Goal: Obtain resource: Download file/media

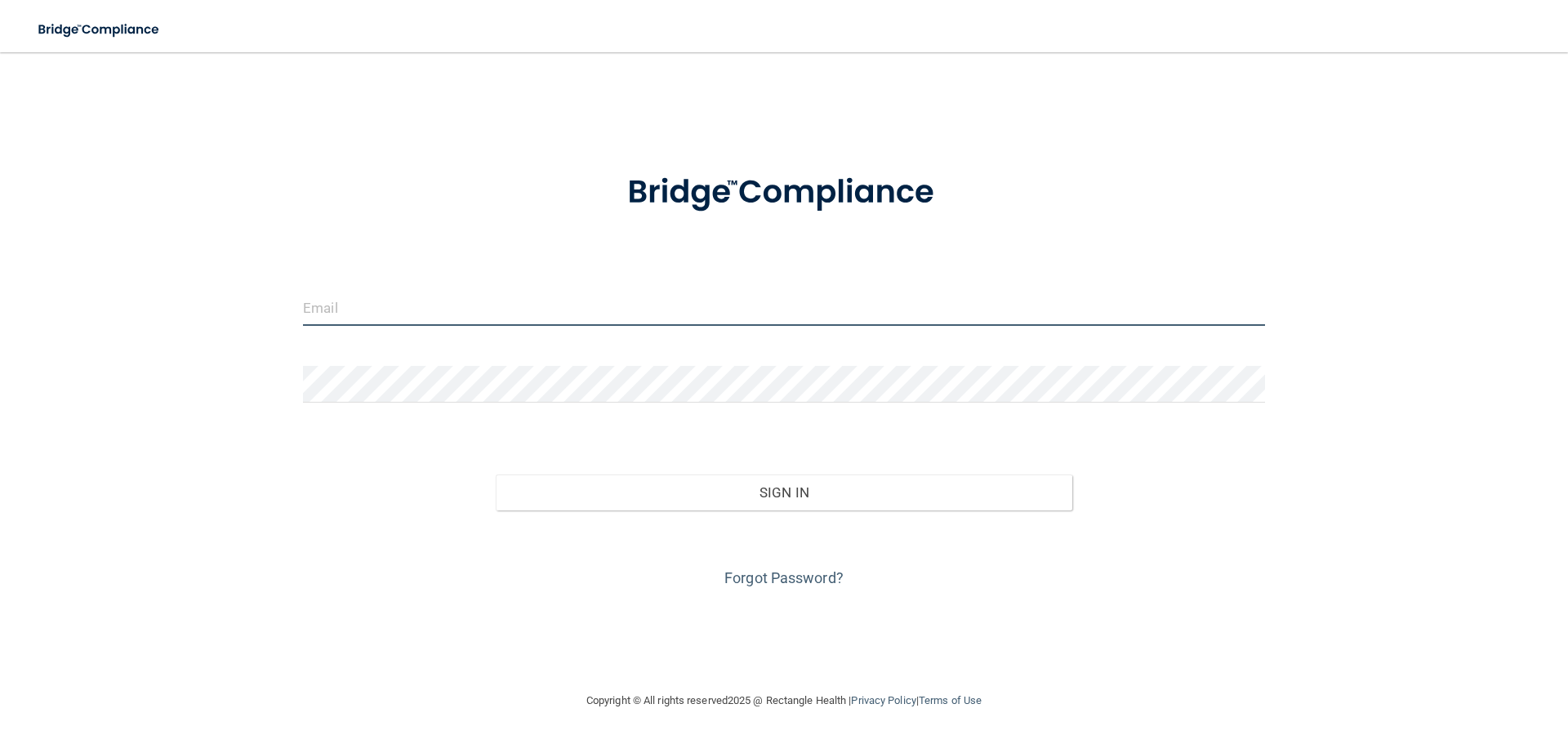
click at [493, 298] on input "email" at bounding box center [784, 307] width 962 height 36
type input "[EMAIL_ADDRESS][DOMAIN_NAME]"
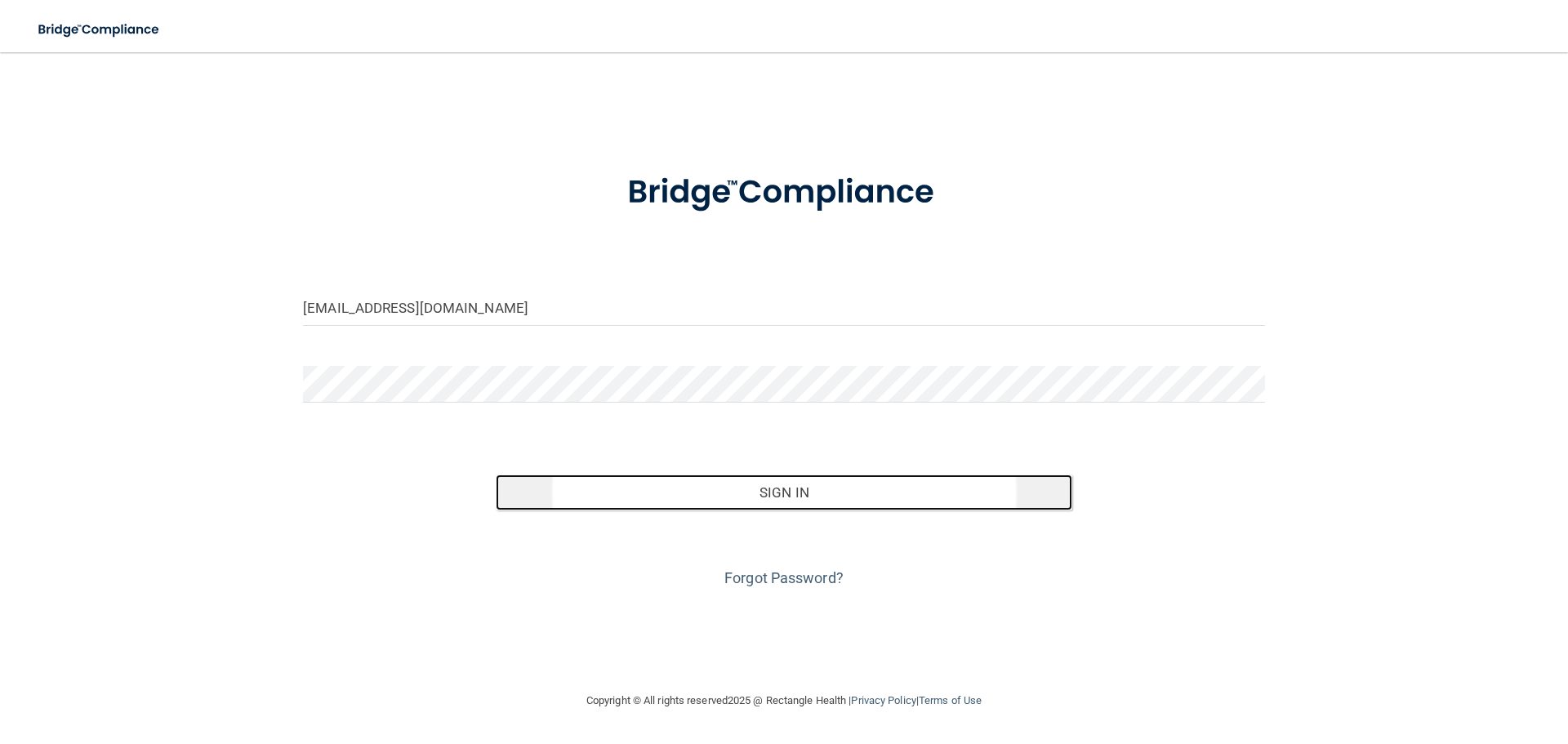
click at [740, 492] on button "Sign In" at bounding box center [784, 491] width 578 height 35
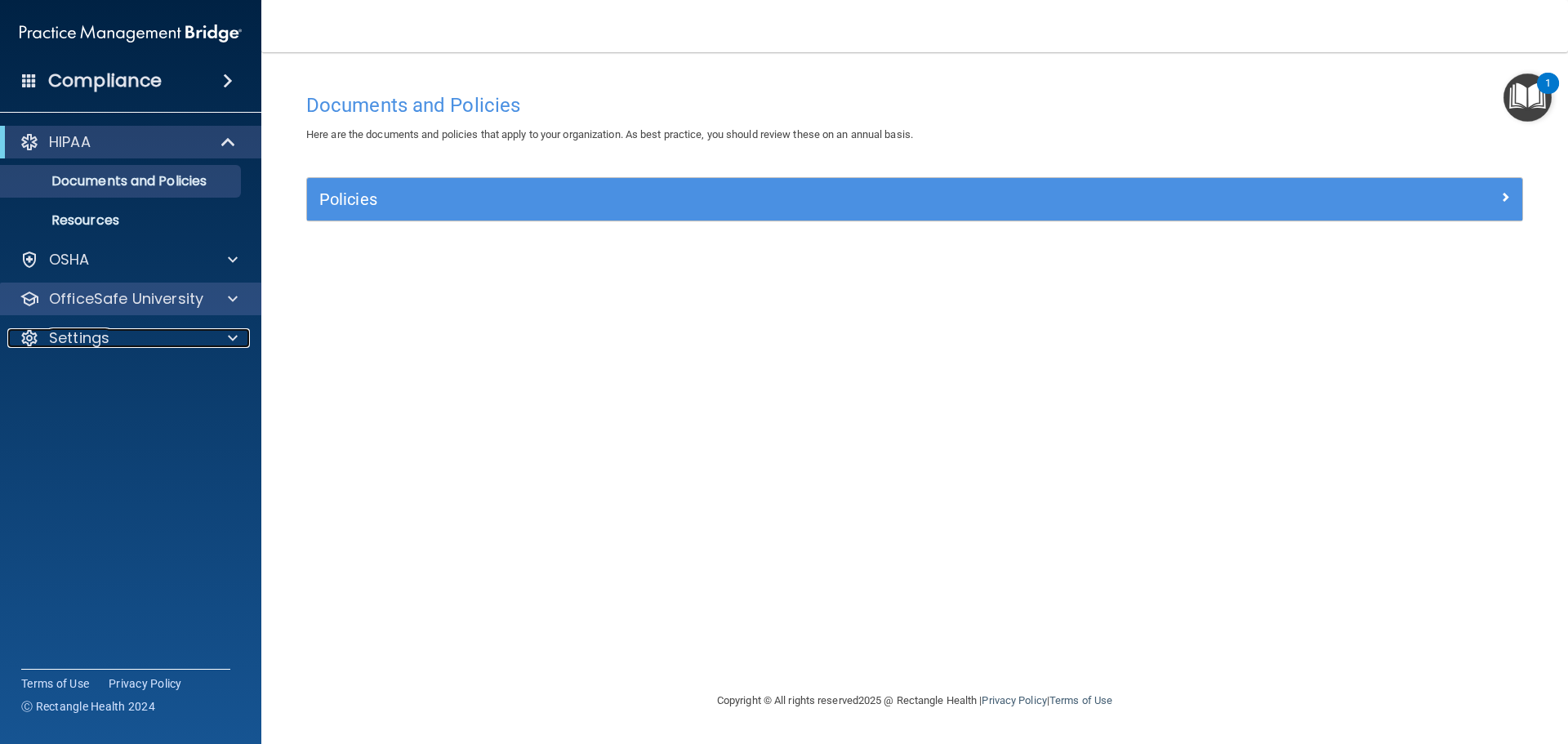
drag, startPoint x: 63, startPoint y: 336, endPoint x: 76, endPoint y: 311, distance: 28.2
click at [64, 335] on p "Settings" at bounding box center [79, 338] width 60 height 20
click at [217, 294] on div at bounding box center [230, 299] width 41 height 20
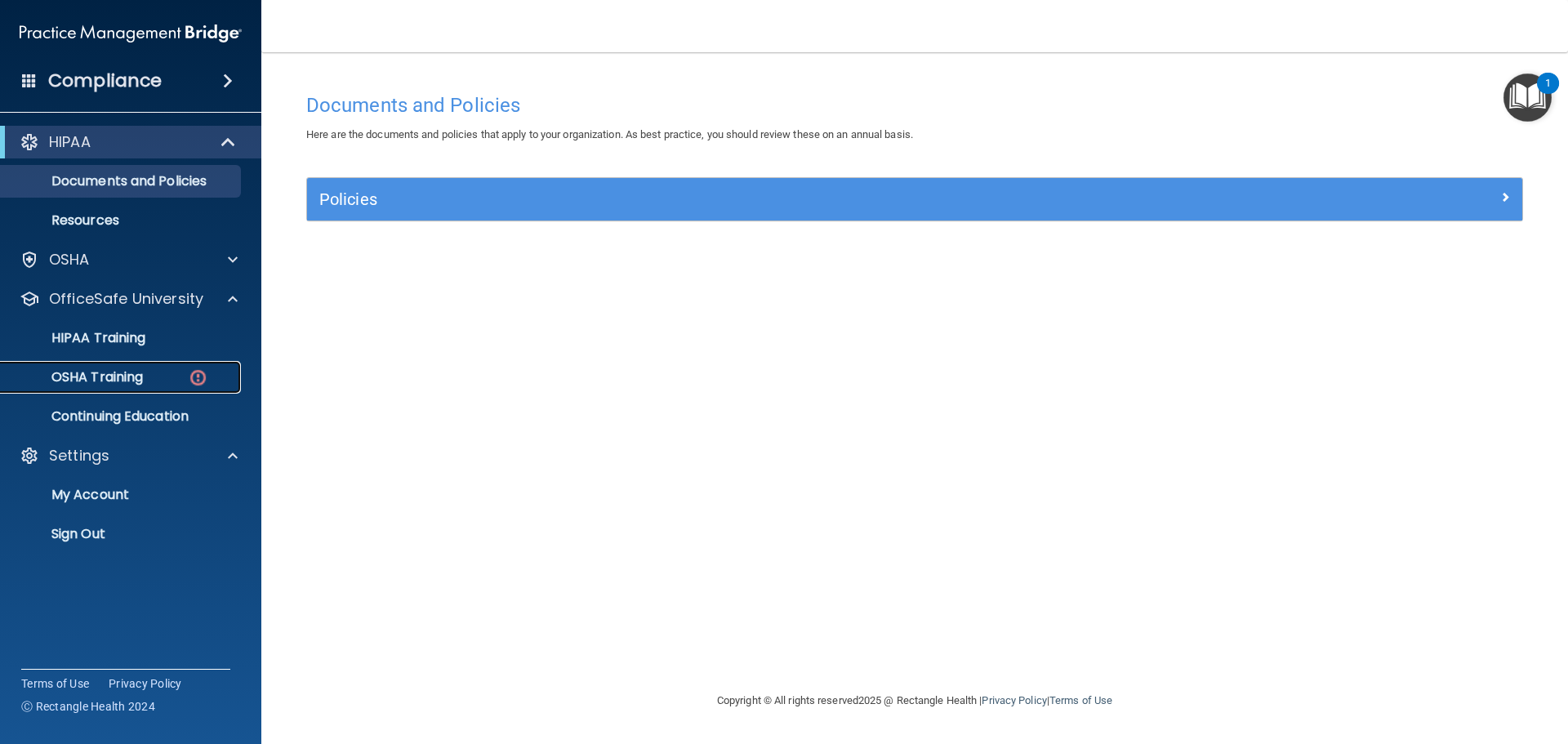
click at [135, 385] on p "OSHA Training" at bounding box center [76, 377] width 132 height 16
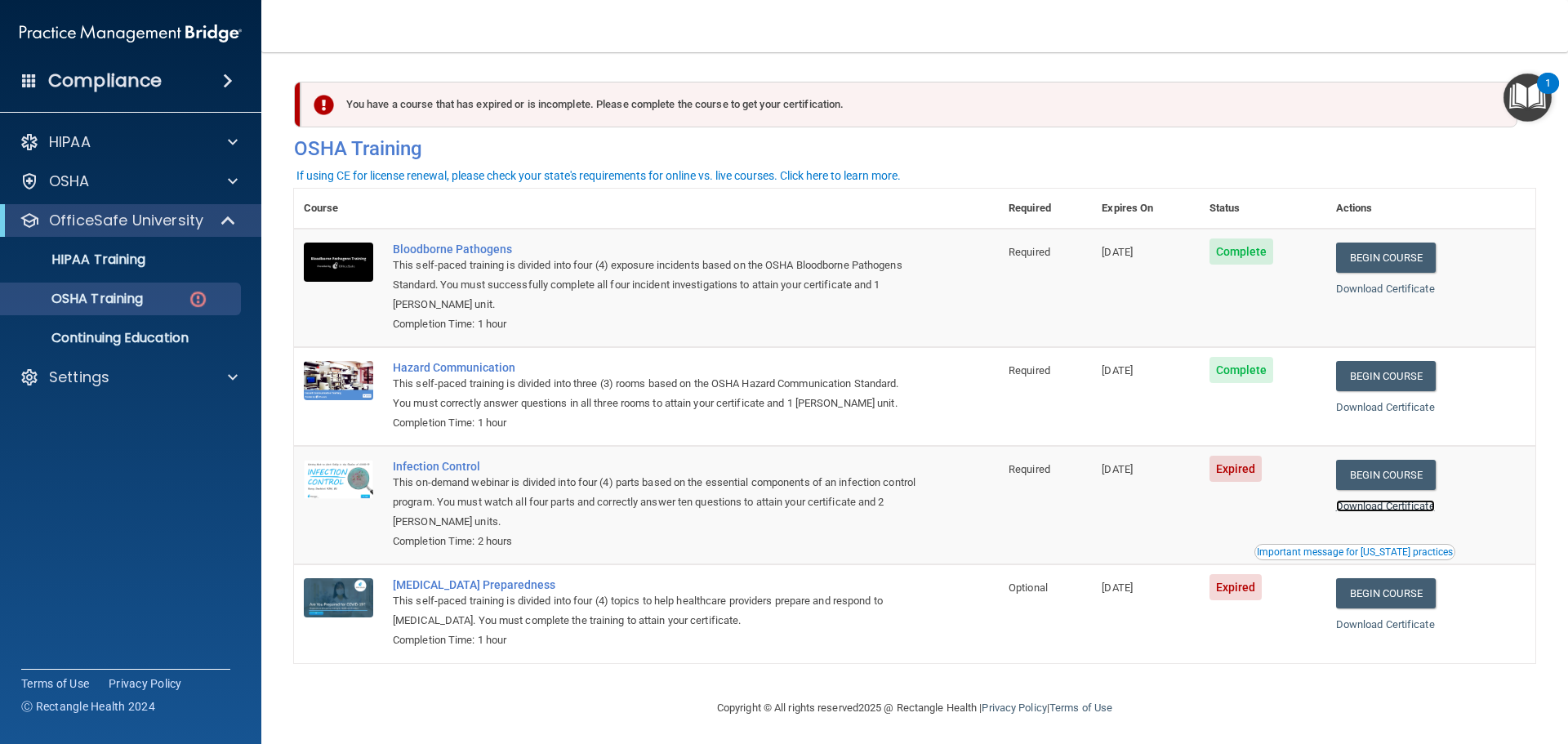
click at [1366, 507] on link "Download Certificate" at bounding box center [1385, 505] width 99 height 12
click at [236, 144] on span at bounding box center [232, 142] width 10 height 20
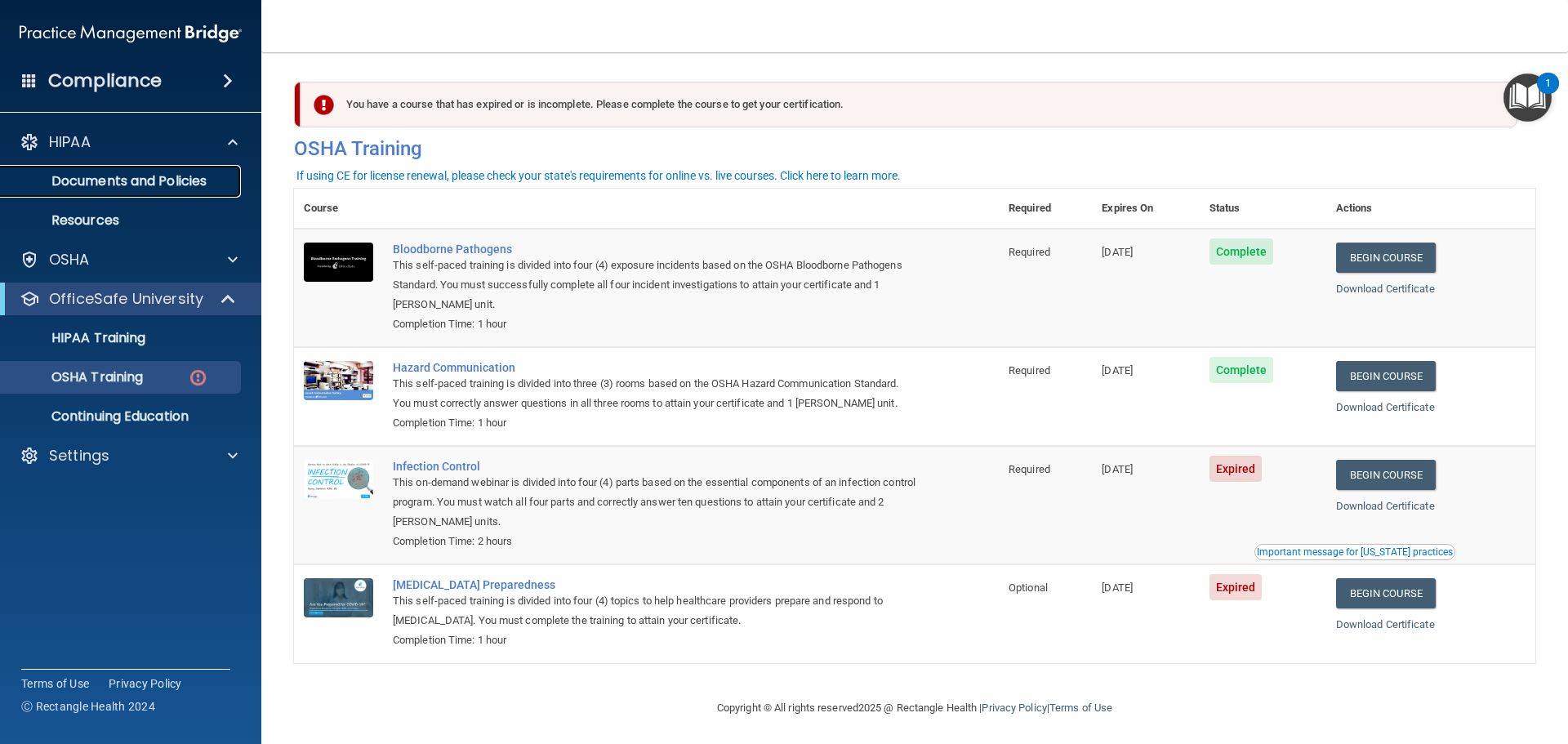
click at [139, 185] on p "Documents and Policies" at bounding box center [122, 181] width 223 height 16
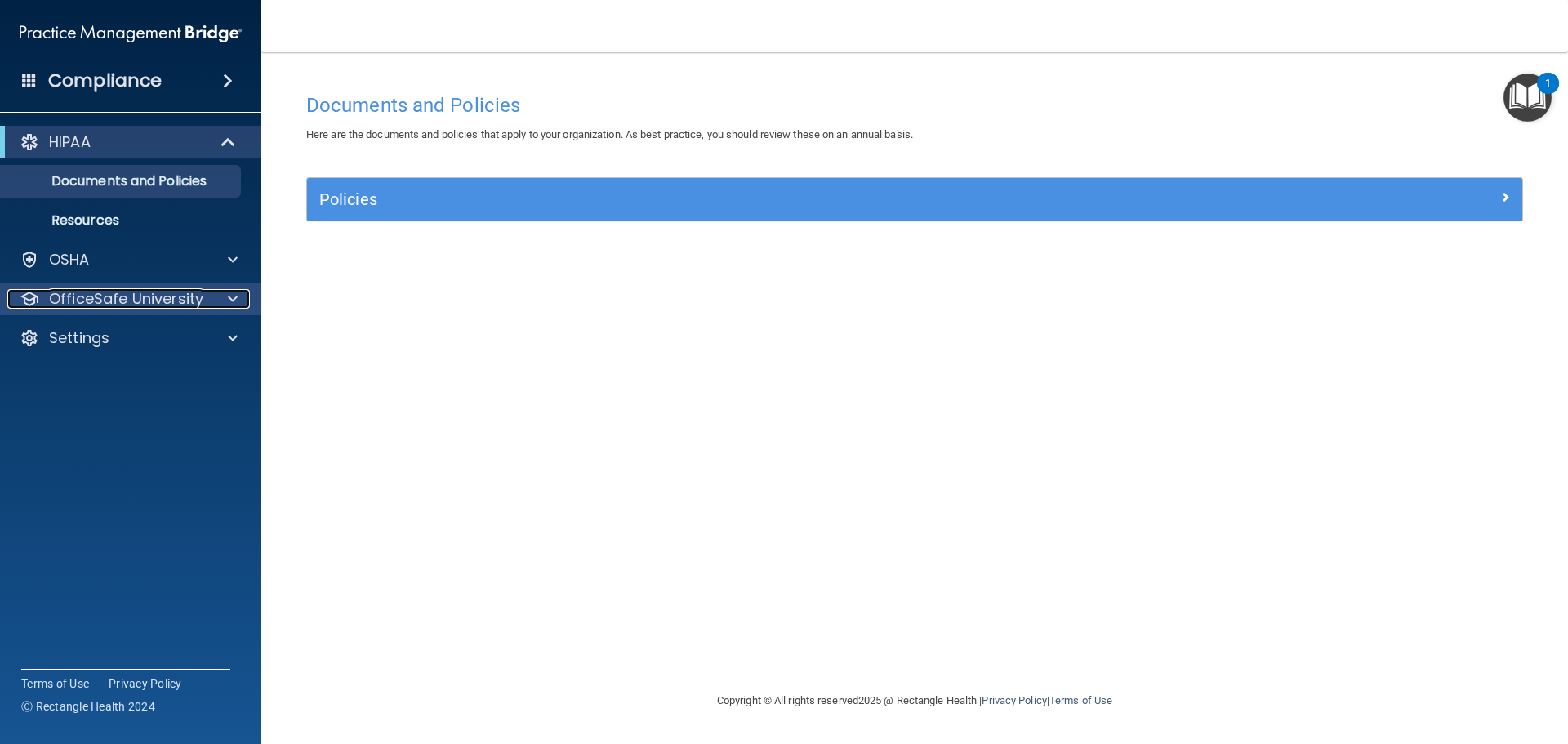
click at [227, 291] on div at bounding box center [230, 299] width 41 height 20
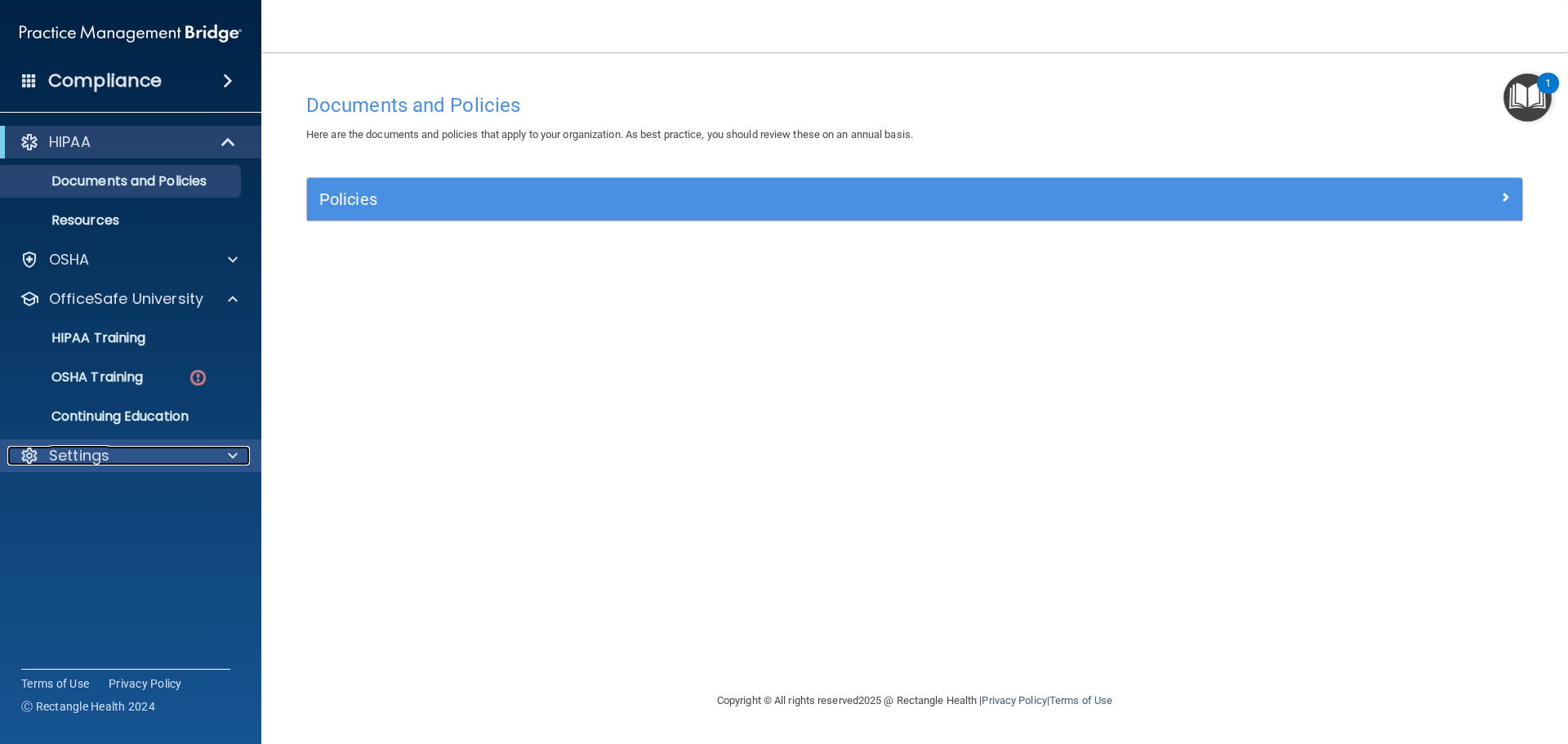
click at [218, 454] on div at bounding box center [230, 456] width 41 height 20
click at [101, 500] on p "My Account" at bounding box center [122, 495] width 223 height 16
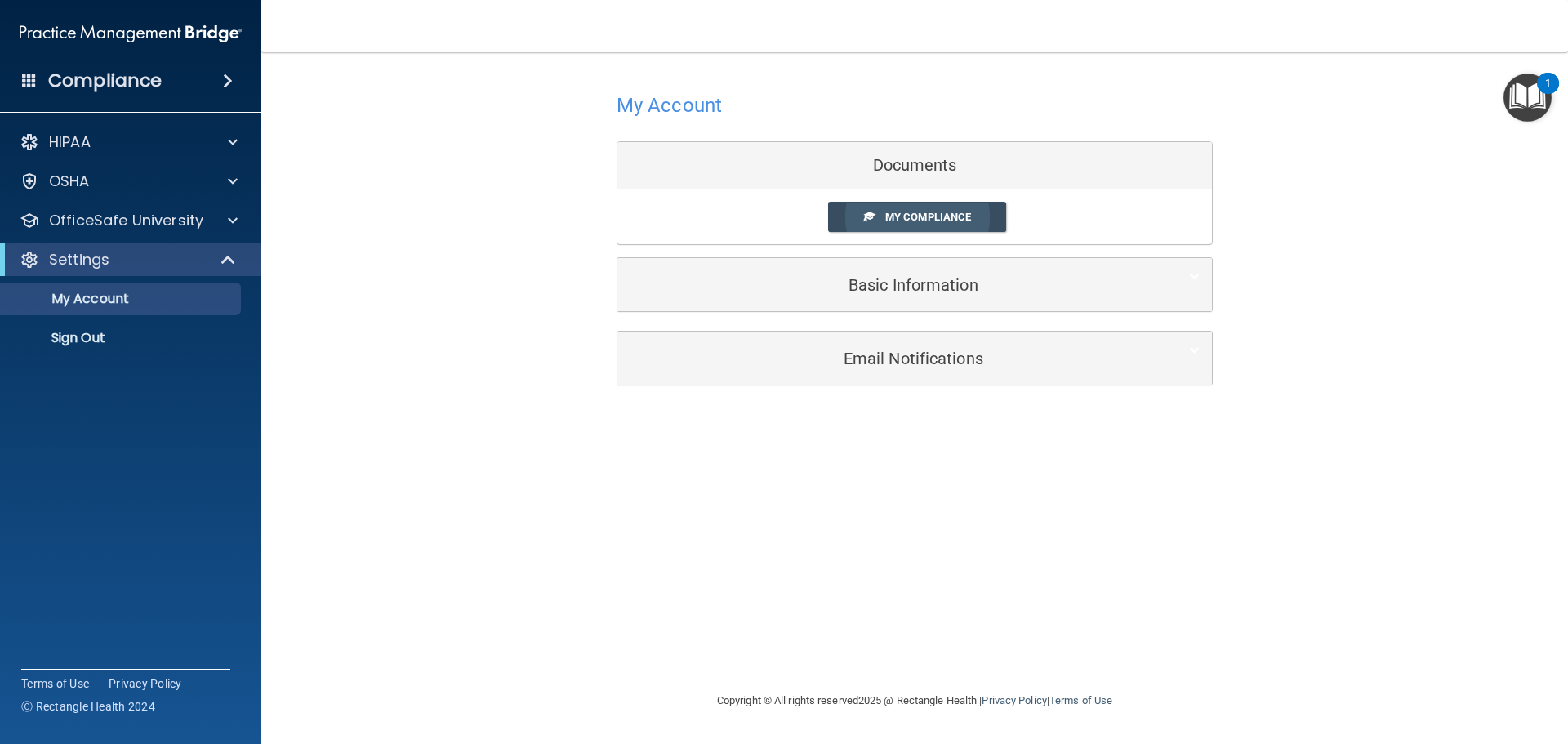
click at [884, 215] on link "My Compliance" at bounding box center [917, 216] width 179 height 30
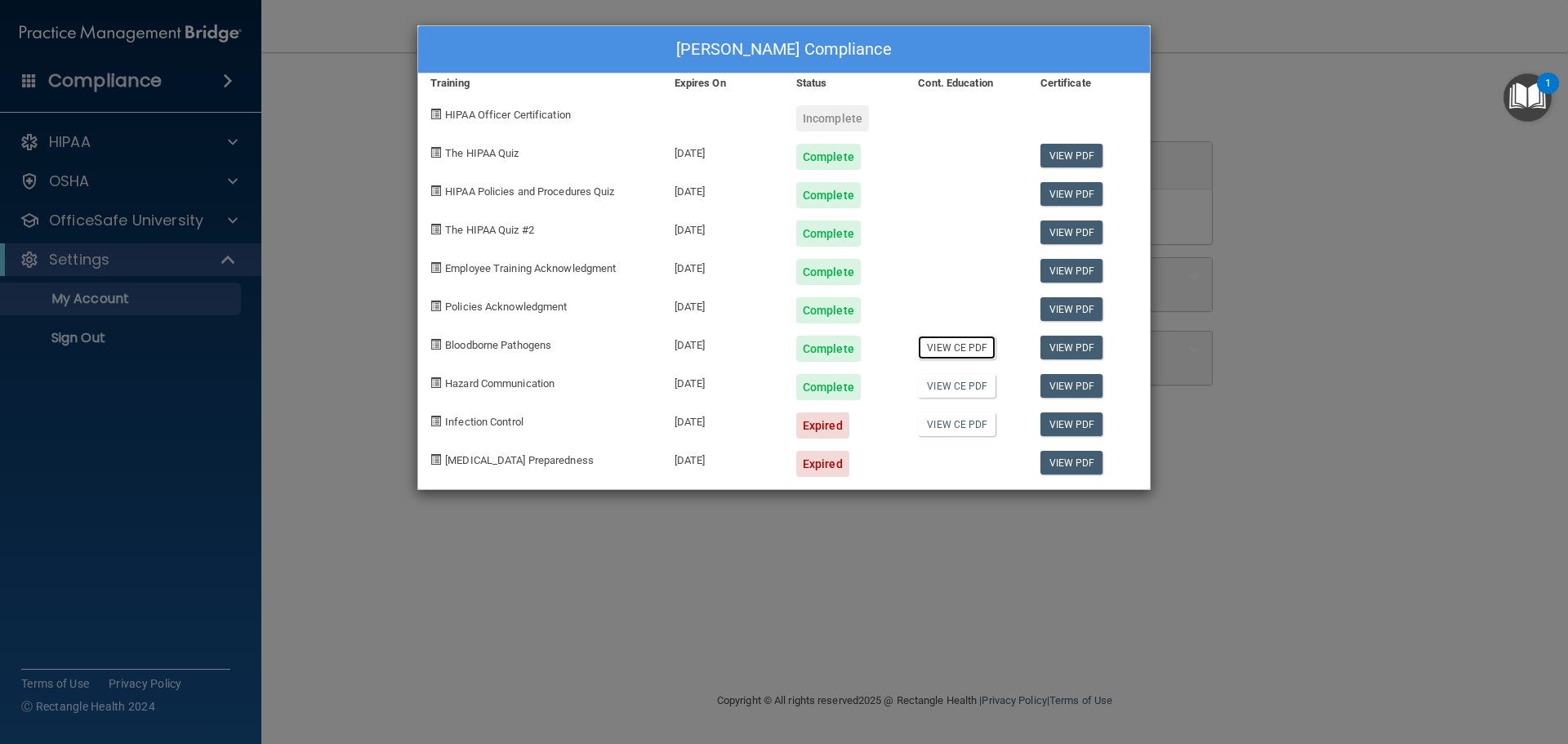
click at [984, 347] on link "View CE PDF" at bounding box center [956, 347] width 77 height 24
click at [956, 382] on link "View CE PDF" at bounding box center [956, 386] width 77 height 24
click at [976, 389] on link "View CE PDF" at bounding box center [956, 386] width 77 height 24
click at [1334, 367] on div "[PERSON_NAME] Compliance Training Expires On Status Cont. Education Certificate…" at bounding box center [784, 372] width 1568 height 744
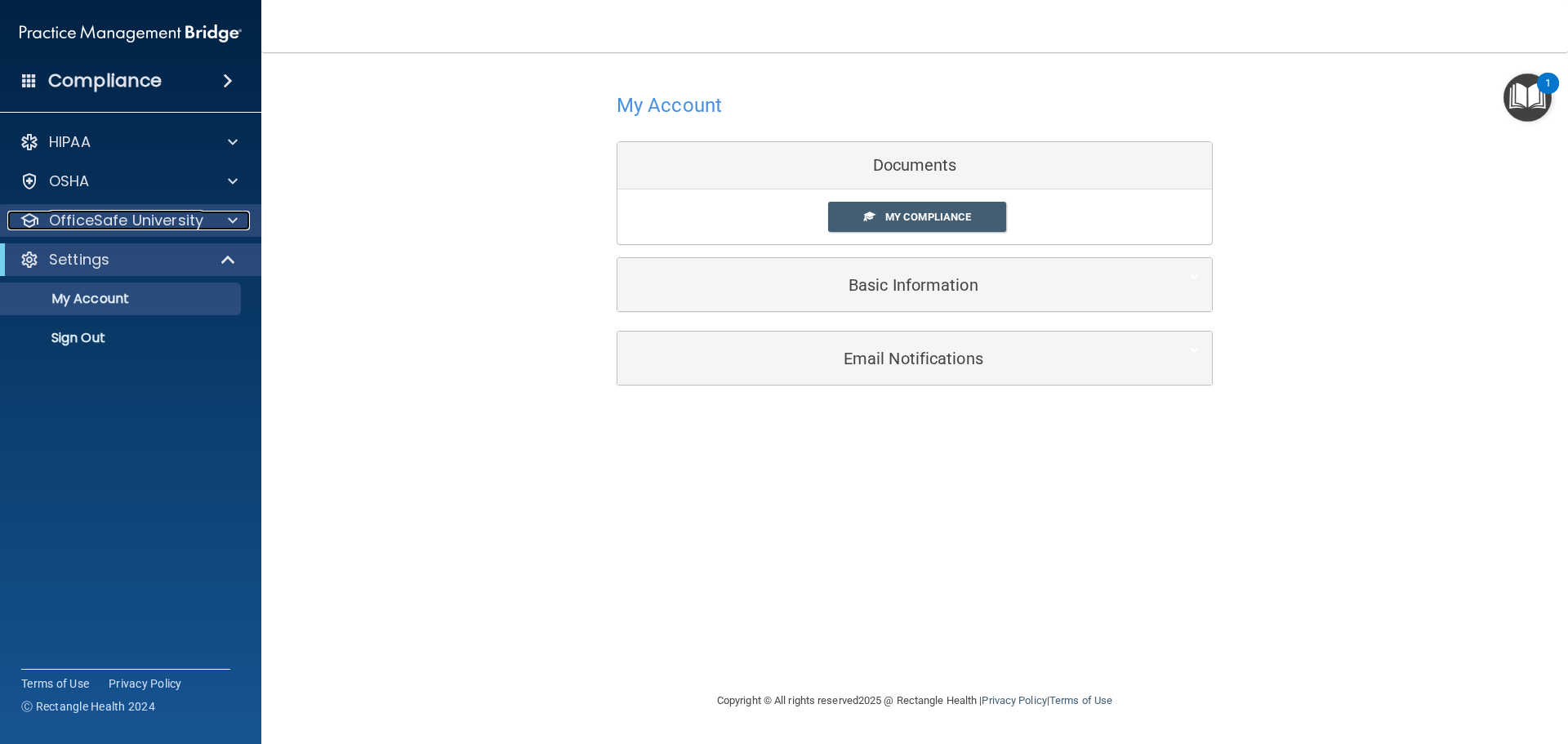
click at [238, 216] on div at bounding box center [230, 221] width 41 height 20
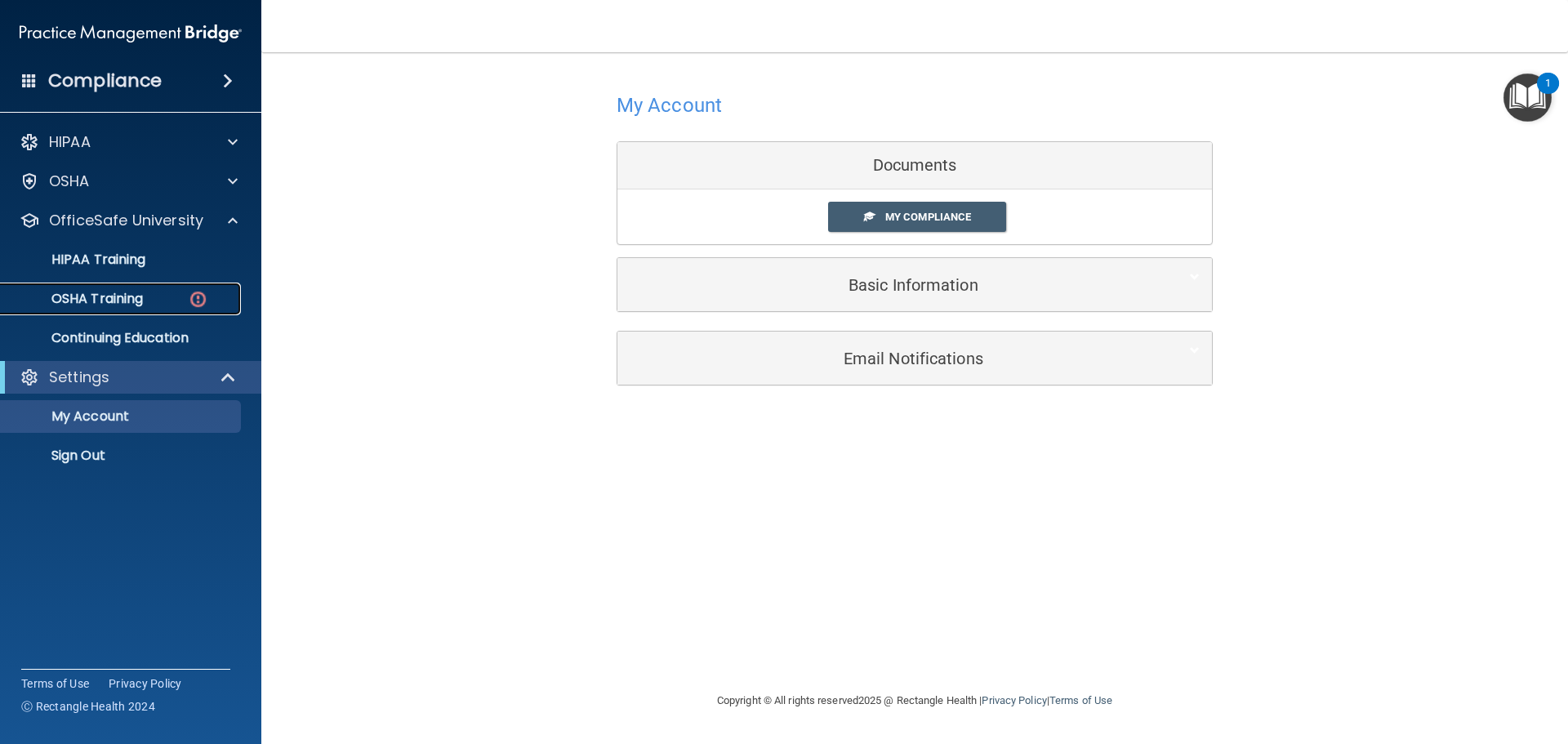
click at [122, 304] on p "OSHA Training" at bounding box center [76, 298] width 132 height 16
